Goal: Complete application form

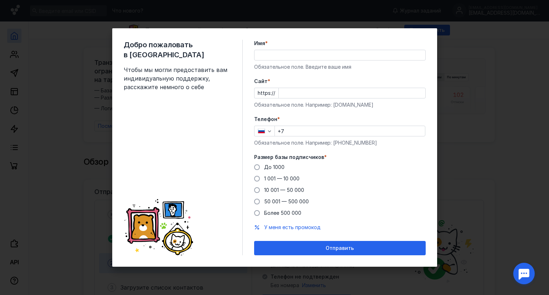
click at [317, 50] on input "Имя *" at bounding box center [340, 55] width 171 height 10
type input "U"
type input "K"
type input "[PERSON_NAME]"
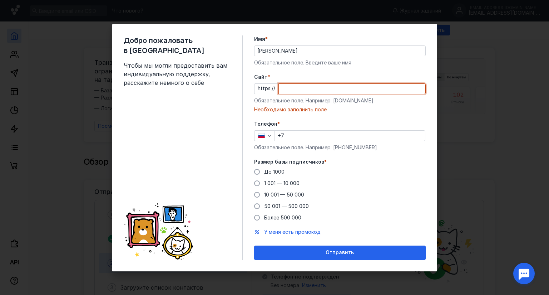
paste input "[DOMAIN_NAME][URL]"
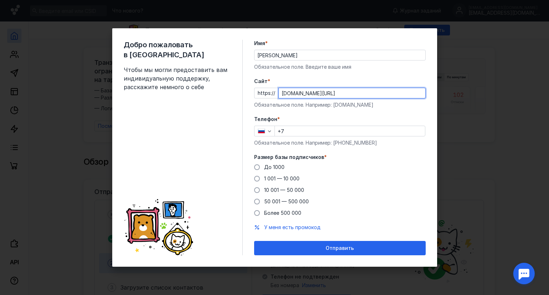
type input "[DOMAIN_NAME][URL]"
click at [309, 129] on input "+7" at bounding box center [350, 131] width 150 height 10
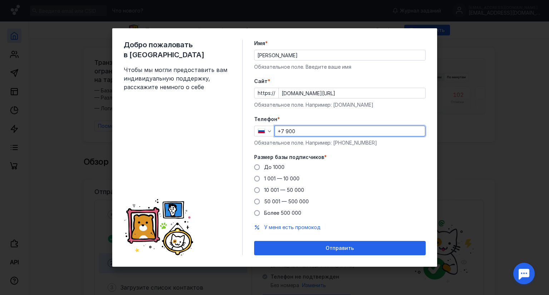
type input "[PHONE_NUMBER]"
click at [285, 166] on span "До 1000" at bounding box center [274, 167] width 20 height 6
click at [0, 0] on input "До 1000" at bounding box center [0, 0] width 0 height 0
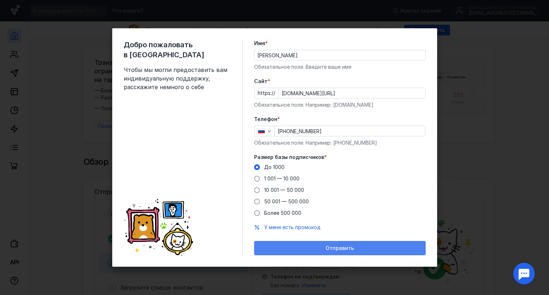
click at [327, 245] on div "Отправить" at bounding box center [340, 248] width 164 height 6
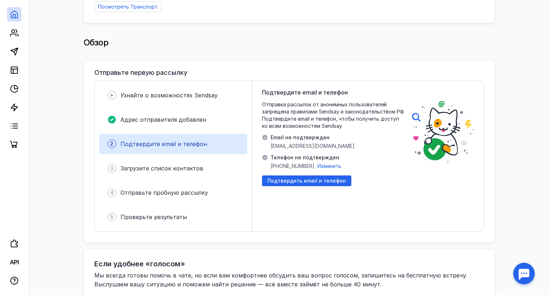
scroll to position [159, 0]
